Goal: Book appointment/travel/reservation

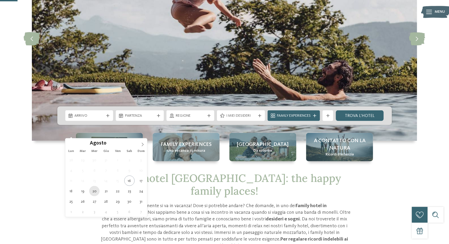
type div "20.08.2025"
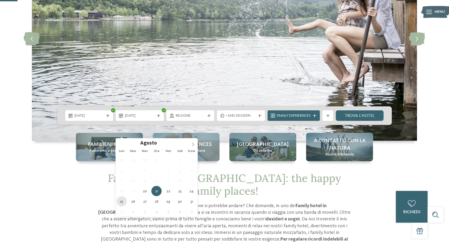
type div "25.08.2025"
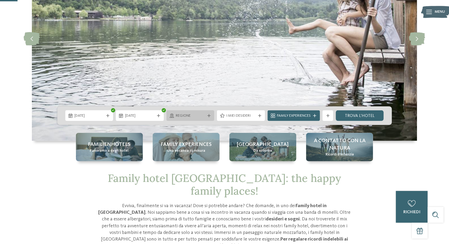
click at [207, 121] on div "Regione" at bounding box center [191, 115] width 48 height 11
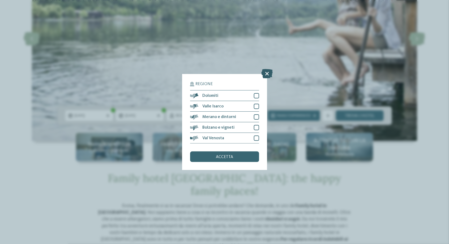
click at [265, 74] on icon at bounding box center [266, 73] width 11 height 9
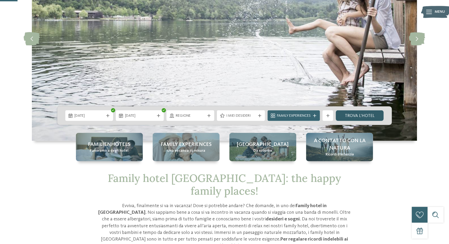
click at [353, 121] on link "trova l’hotel" at bounding box center [360, 115] width 48 height 11
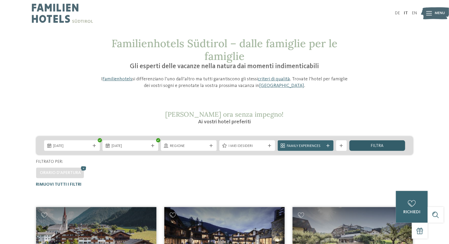
click at [388, 150] on div "filtra" at bounding box center [378, 146] width 56 height 11
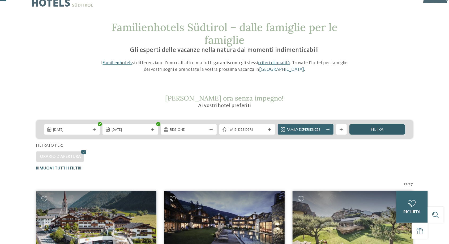
scroll to position [11, 0]
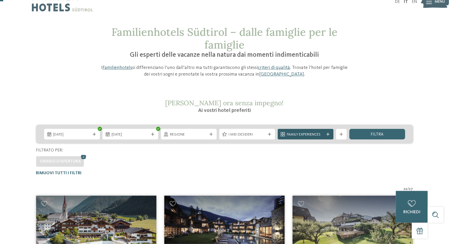
click at [300, 133] on span "Family Experiences" at bounding box center [305, 134] width 37 height 5
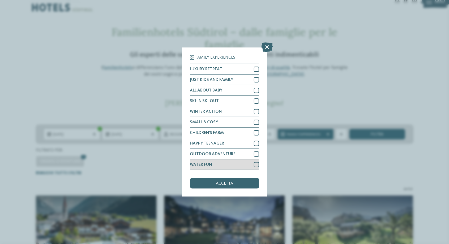
click at [258, 165] on div at bounding box center [256, 164] width 5 height 5
click at [245, 184] on div "accetta" at bounding box center [224, 183] width 69 height 11
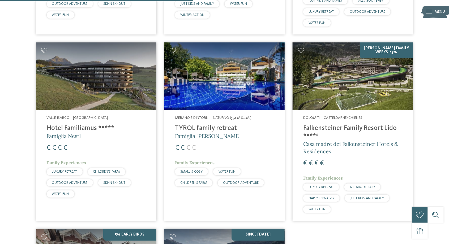
scroll to position [344, 0]
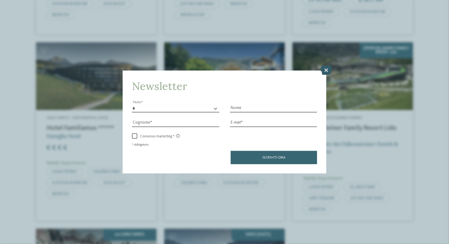
click at [329, 75] on icon at bounding box center [326, 70] width 11 height 9
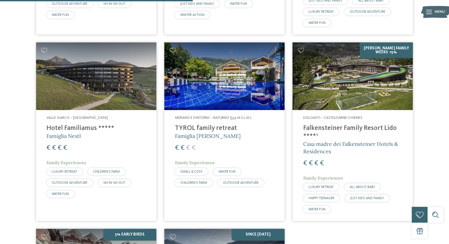
click at [220, 142] on div "Merano e dintorni – Naturno (554 m s.l.m.) TYROL family retreat Famiglia Brunne…" at bounding box center [224, 152] width 120 height 84
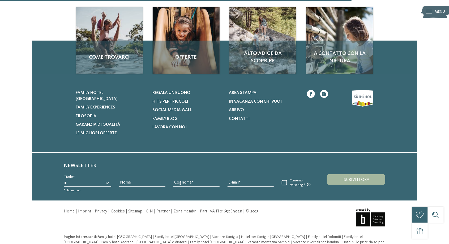
scroll to position [819, 0]
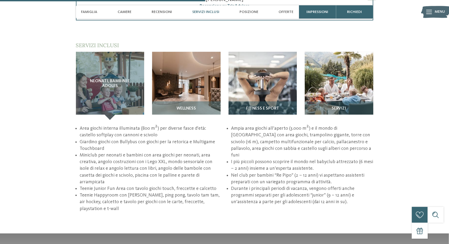
scroll to position [733, 0]
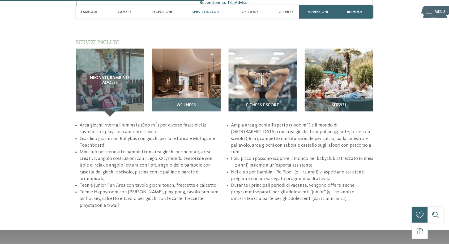
click at [182, 98] on div "Wellness" at bounding box center [186, 107] width 69 height 19
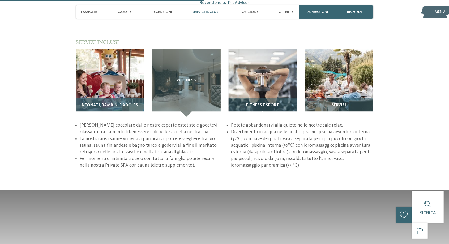
click at [108, 103] on span "Neonati, bambini e adoles" at bounding box center [110, 105] width 56 height 5
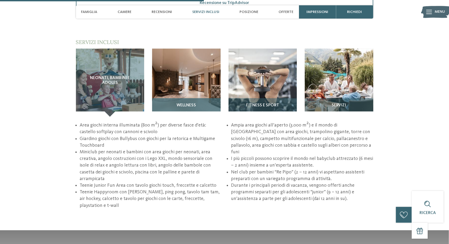
click at [184, 103] on span "Wellness" at bounding box center [186, 105] width 19 height 5
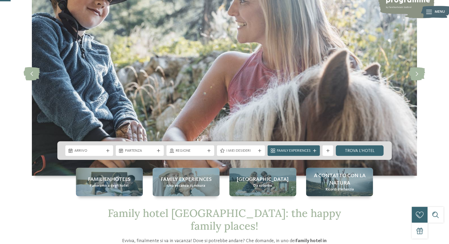
scroll to position [55, 0]
click at [308, 154] on span "Family Experiences" at bounding box center [294, 150] width 34 height 5
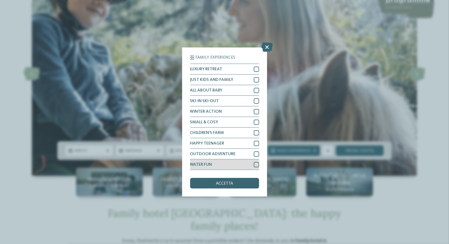
click at [249, 166] on div "WATER FUN" at bounding box center [224, 165] width 69 height 11
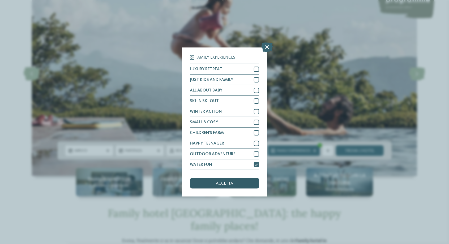
click at [211, 184] on div "accetta" at bounding box center [224, 183] width 69 height 11
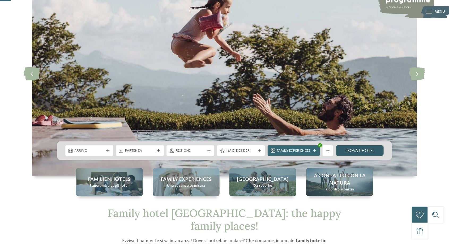
click at [374, 156] on link "trova l’hotel" at bounding box center [360, 151] width 48 height 11
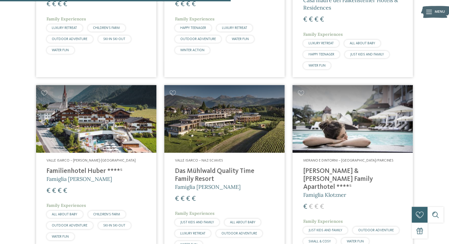
scroll to position [488, 0]
click at [391, 169] on h4 "Heidi & Edith Family Aparthotel ****ˢ" at bounding box center [352, 180] width 99 height 24
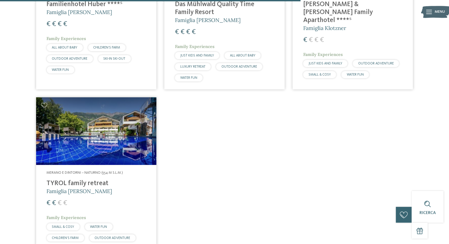
scroll to position [658, 0]
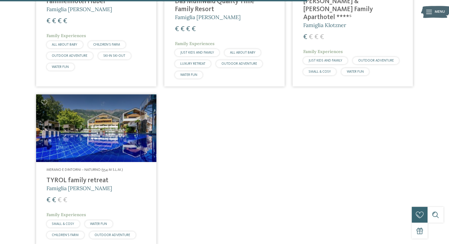
click at [61, 182] on h4 "TYROL family retreat" at bounding box center [96, 181] width 99 height 8
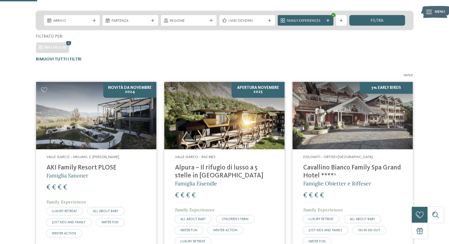
scroll to position [0, 0]
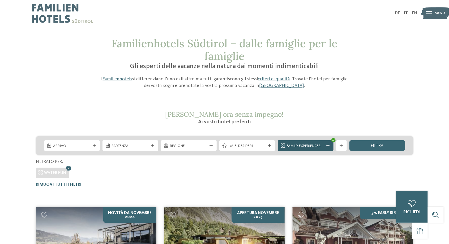
click at [331, 150] on div "Family Experiences" at bounding box center [306, 146] width 56 height 11
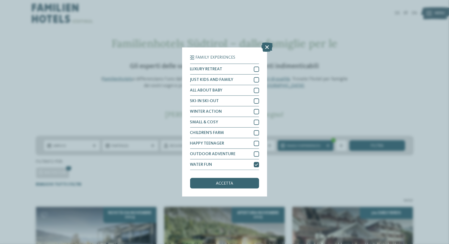
click at [262, 167] on div "Family Experiences LUXURY RETREAT JUST KIDS AND FAMILY" at bounding box center [224, 122] width 85 height 149
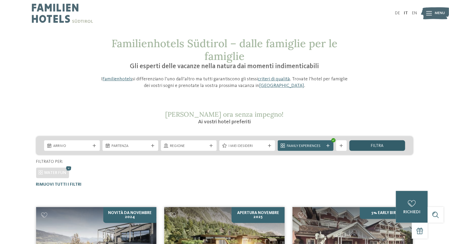
click at [369, 145] on div "filtra" at bounding box center [378, 146] width 56 height 11
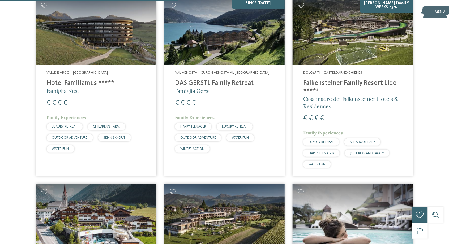
scroll to position [390, 0]
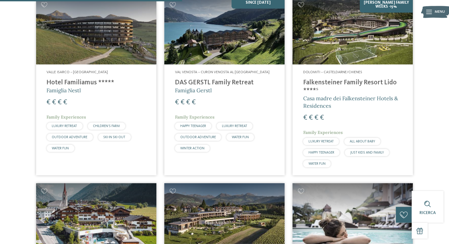
click at [393, 54] on img at bounding box center [353, 31] width 120 height 68
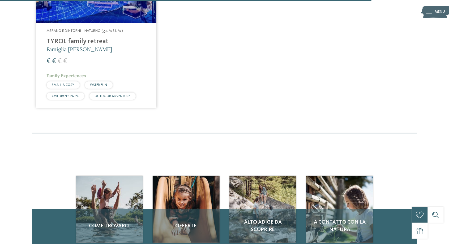
scroll to position [798, 0]
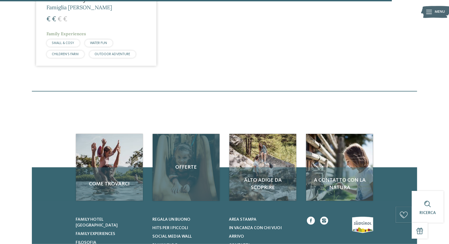
click at [193, 171] on span "Offerte" at bounding box center [186, 167] width 56 height 7
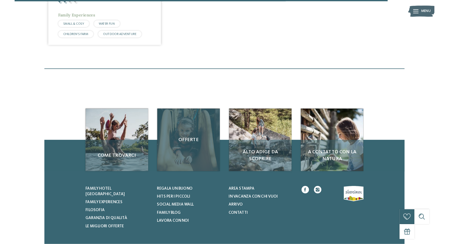
scroll to position [866, 0]
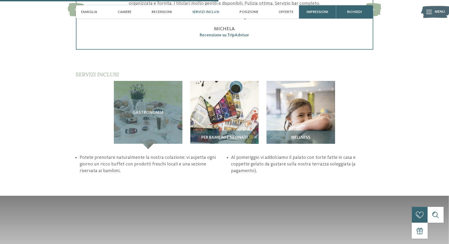
scroll to position [788, 0]
click at [301, 135] on span "Wellness" at bounding box center [300, 137] width 19 height 5
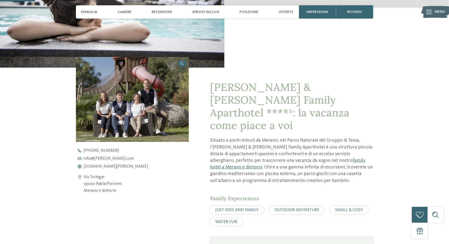
scroll to position [126, 0]
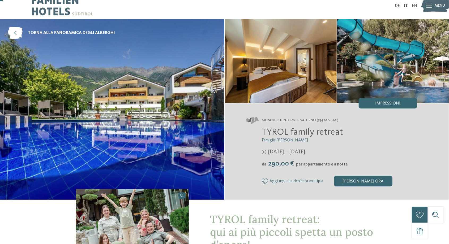
scroll to position [10, 0]
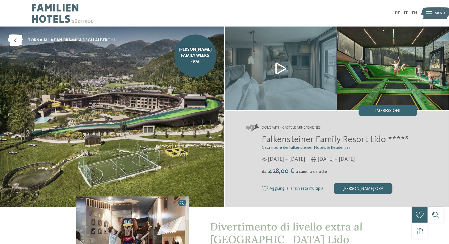
click at [129, 108] on img at bounding box center [112, 117] width 224 height 181
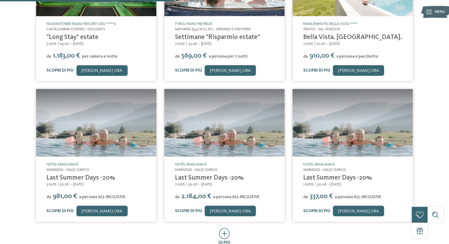
scroll to position [190, 0]
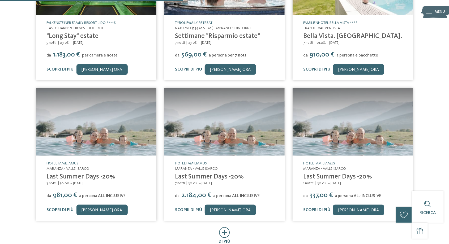
click at [25, 173] on div "5 notti da" at bounding box center [224, 94] width 441 height 301
click at [89, 212] on link "[PERSON_NAME] ora" at bounding box center [101, 210] width 51 height 11
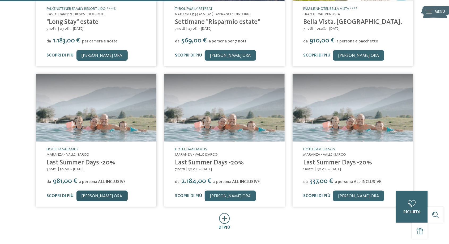
scroll to position [207, 0]
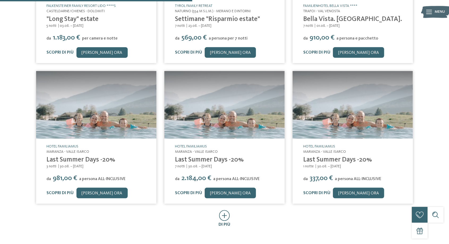
click at [230, 225] on span "di più" at bounding box center [225, 225] width 12 height 4
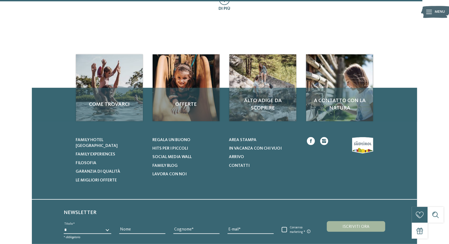
scroll to position [729, 0]
